Goal: Information Seeking & Learning: Learn about a topic

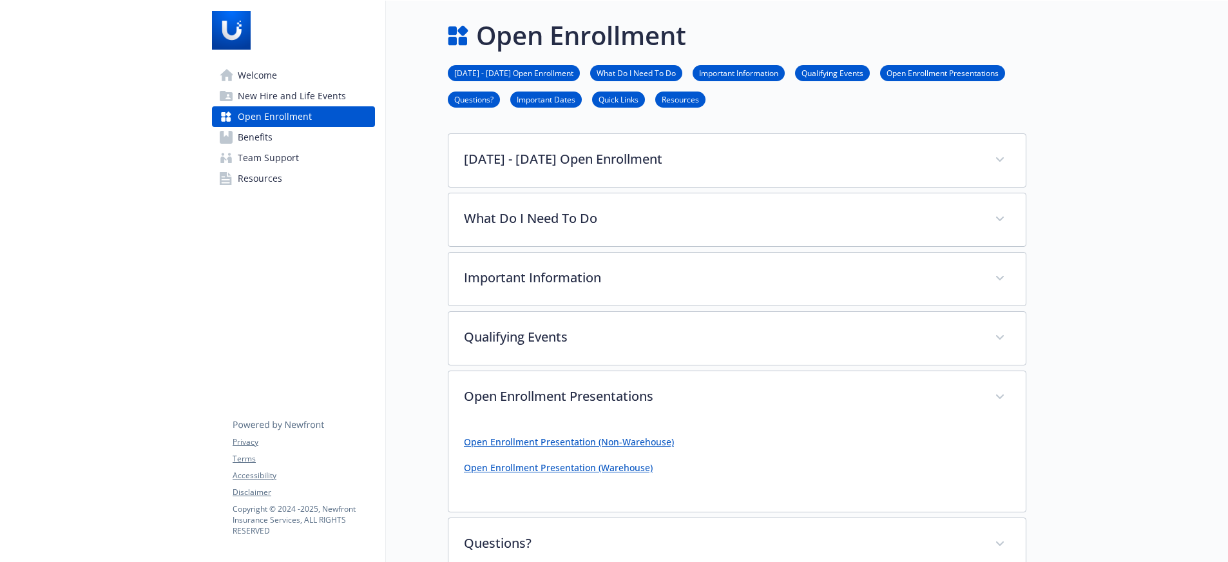
scroll to position [129, 0]
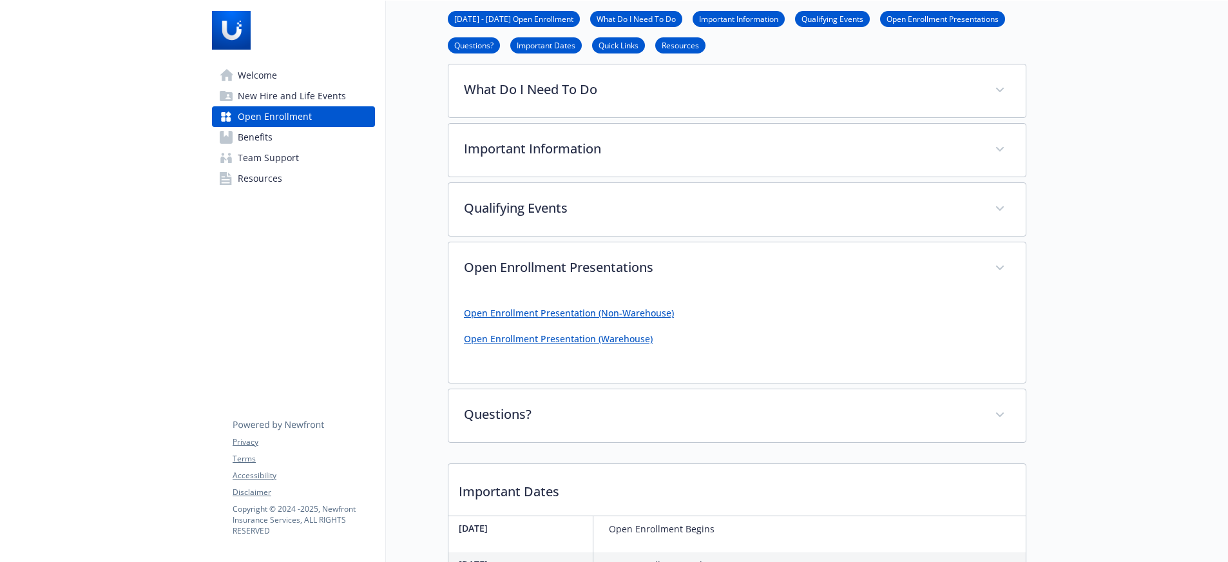
click at [532, 309] on link "Open Enrollment Presentation (Non-Warehouse)" at bounding box center [569, 313] width 210 height 12
